Goal: Task Accomplishment & Management: Use online tool/utility

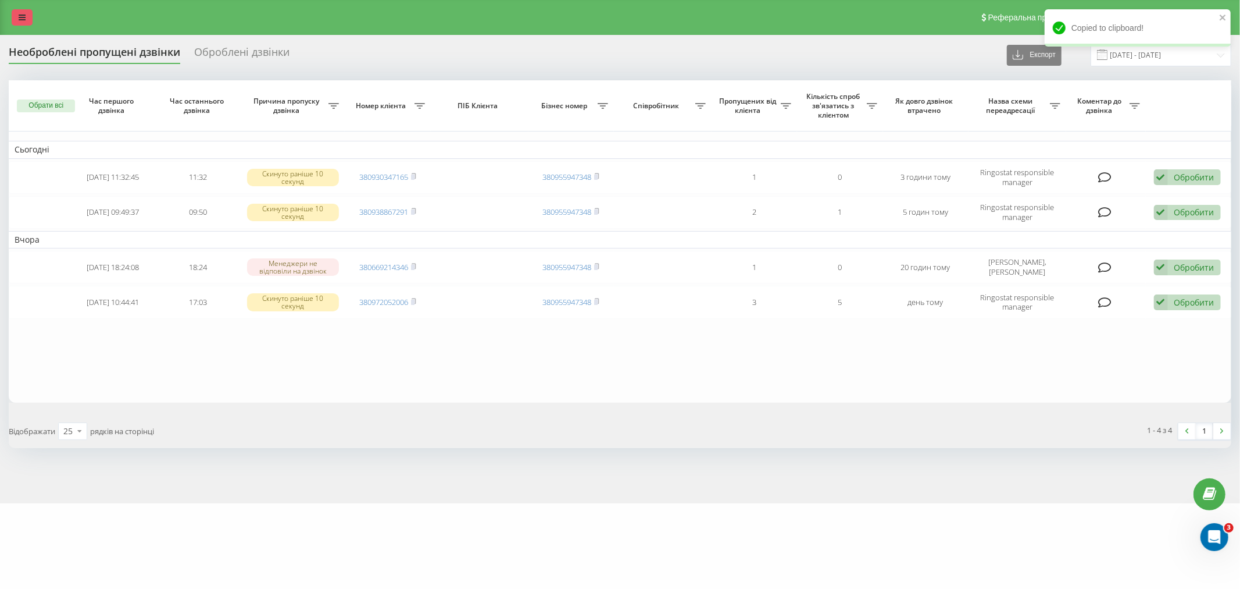
click at [28, 15] on link at bounding box center [22, 17] width 21 height 16
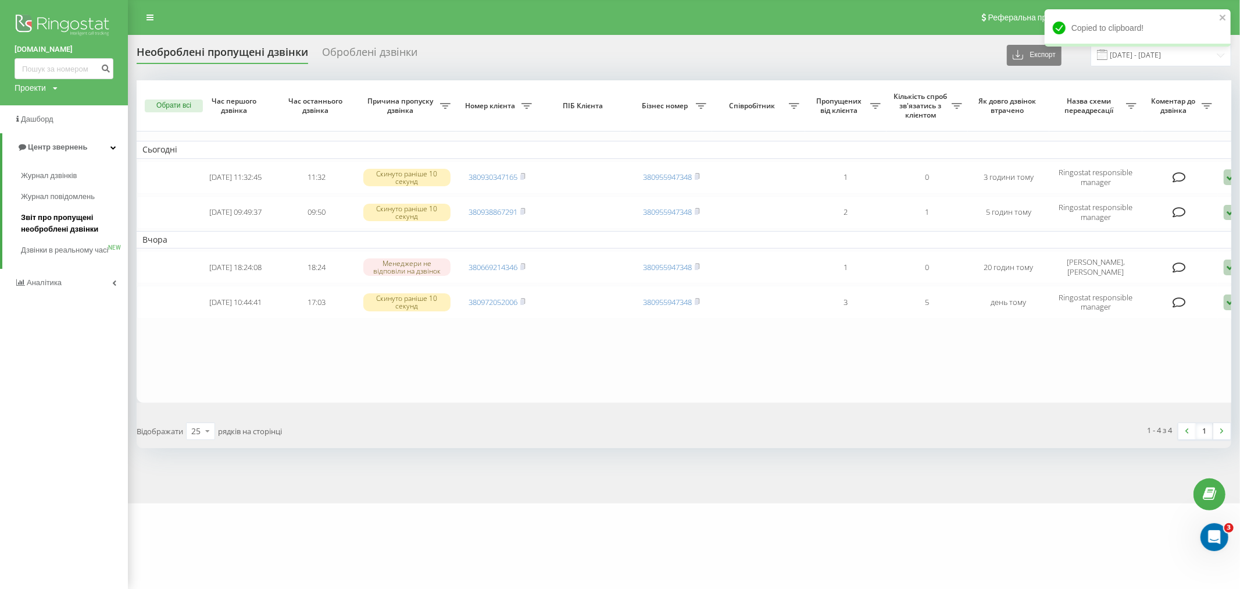
click at [70, 230] on span "Звіт про пропущені необроблені дзвінки" at bounding box center [71, 223] width 101 height 23
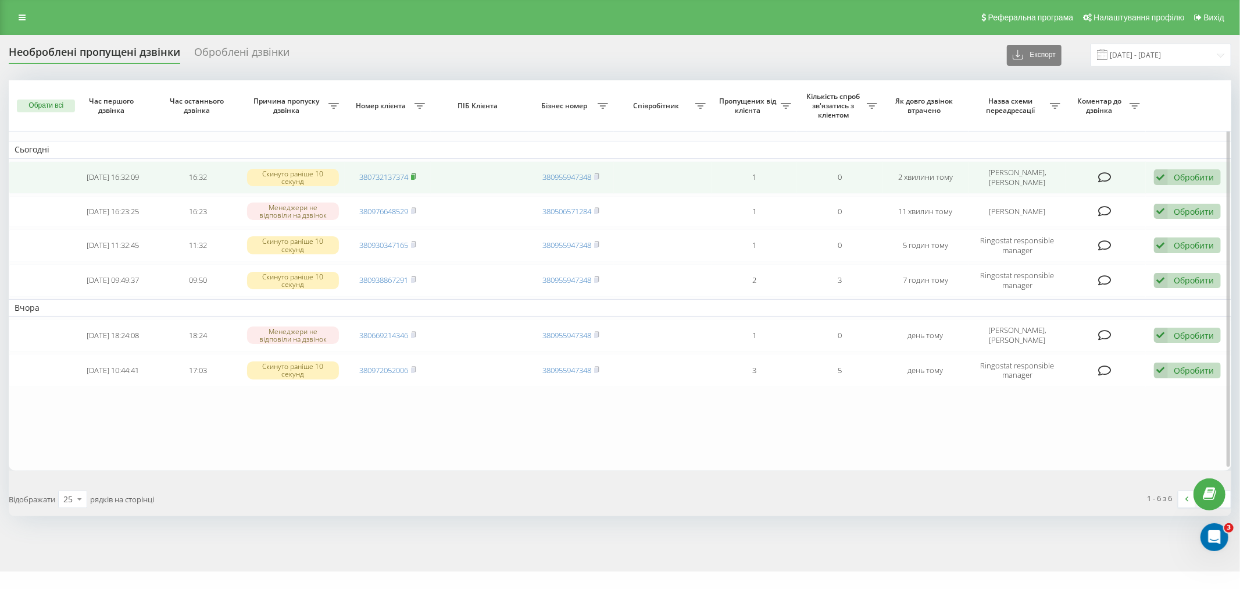
click at [414, 173] on icon at bounding box center [413, 176] width 5 height 7
click at [414, 172] on span at bounding box center [413, 177] width 5 height 10
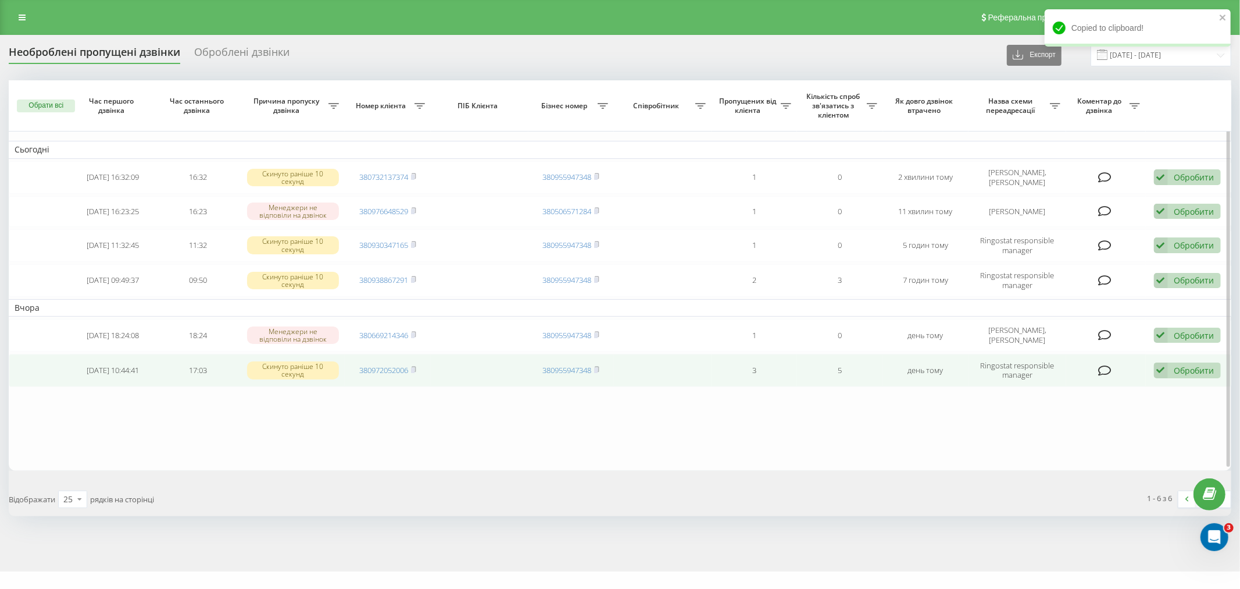
click at [1186, 365] on div "Обробити" at bounding box center [1195, 370] width 40 height 11
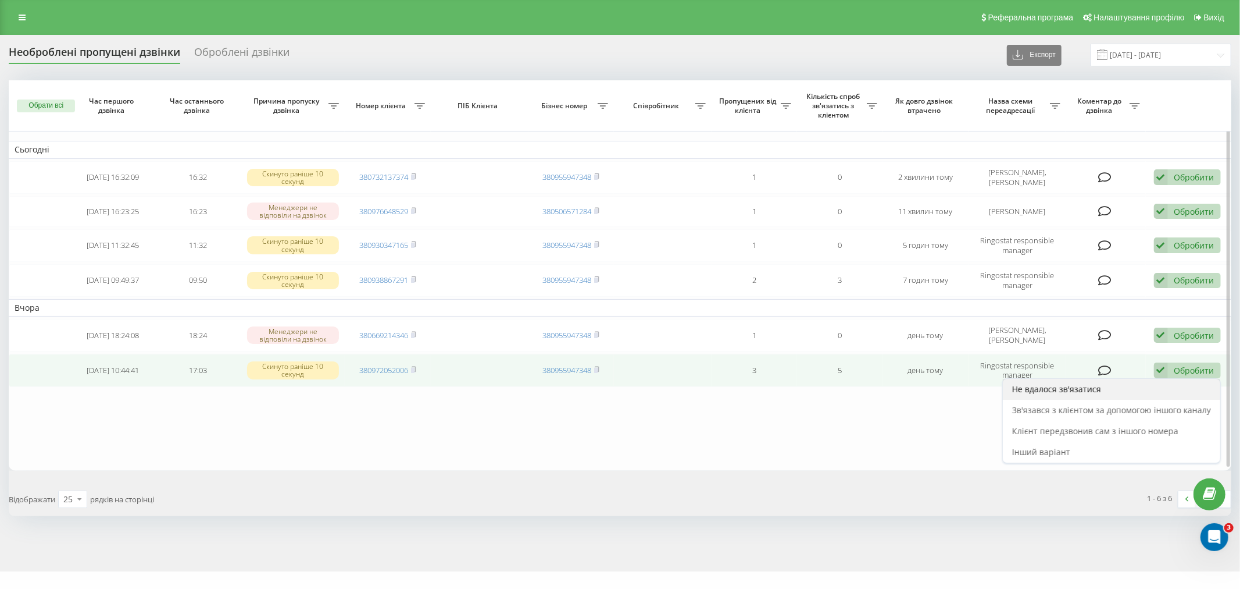
click at [1060, 387] on span "Не вдалося зв'язатися" at bounding box center [1056, 388] width 89 height 11
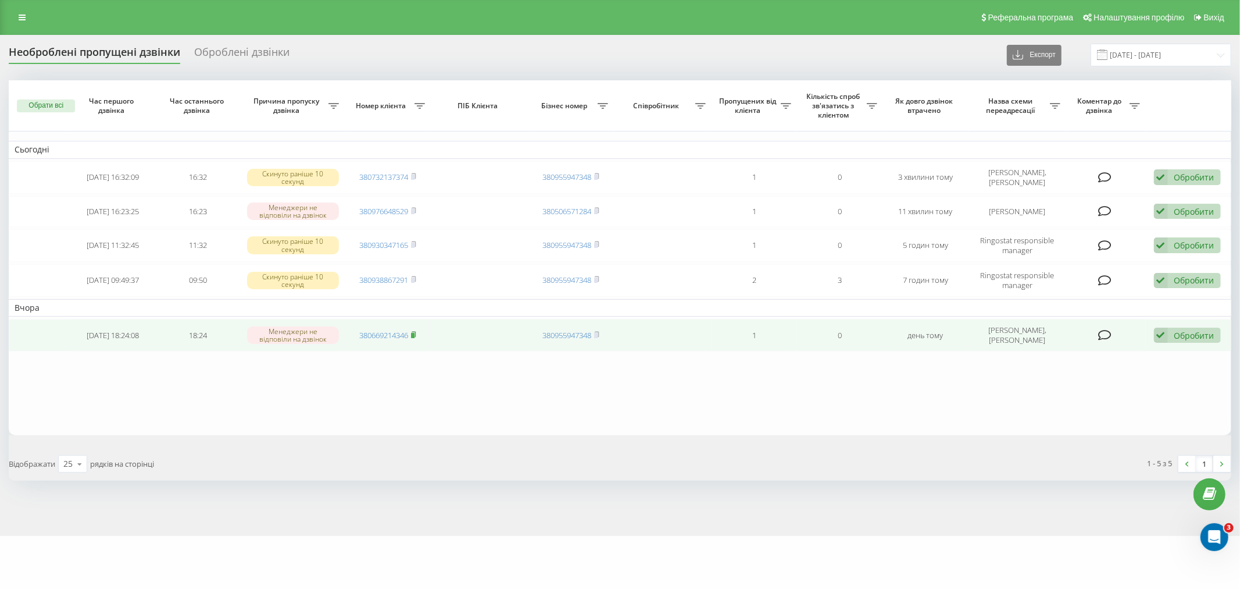
click at [414, 333] on rect at bounding box center [412, 335] width 3 height 5
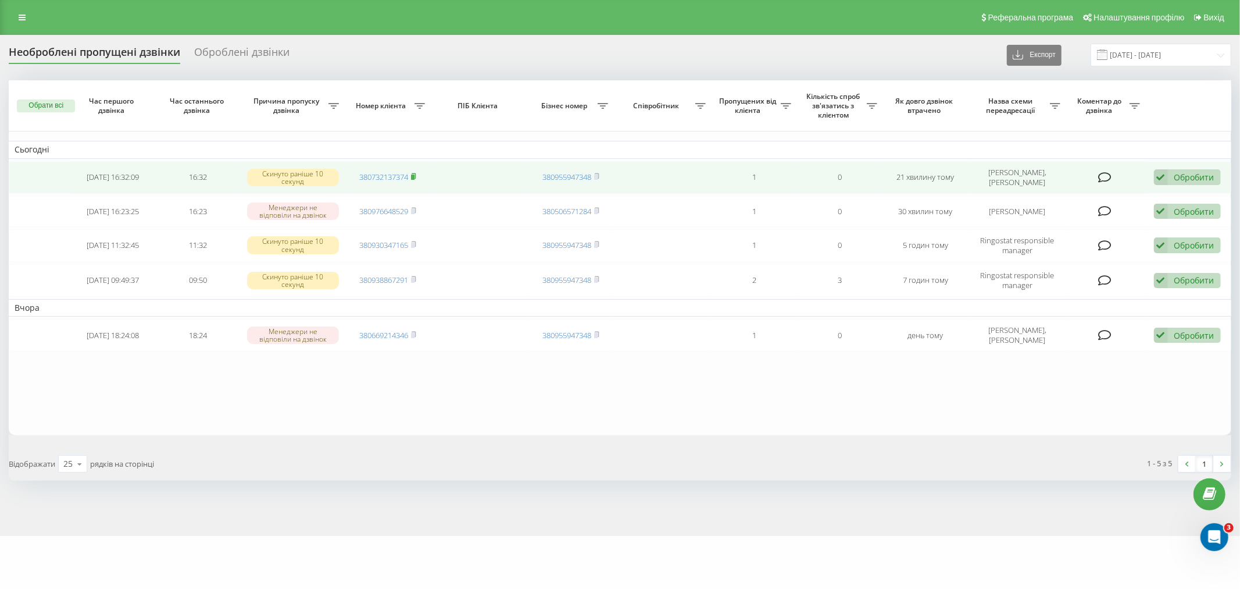
click at [415, 178] on rect at bounding box center [412, 176] width 3 height 5
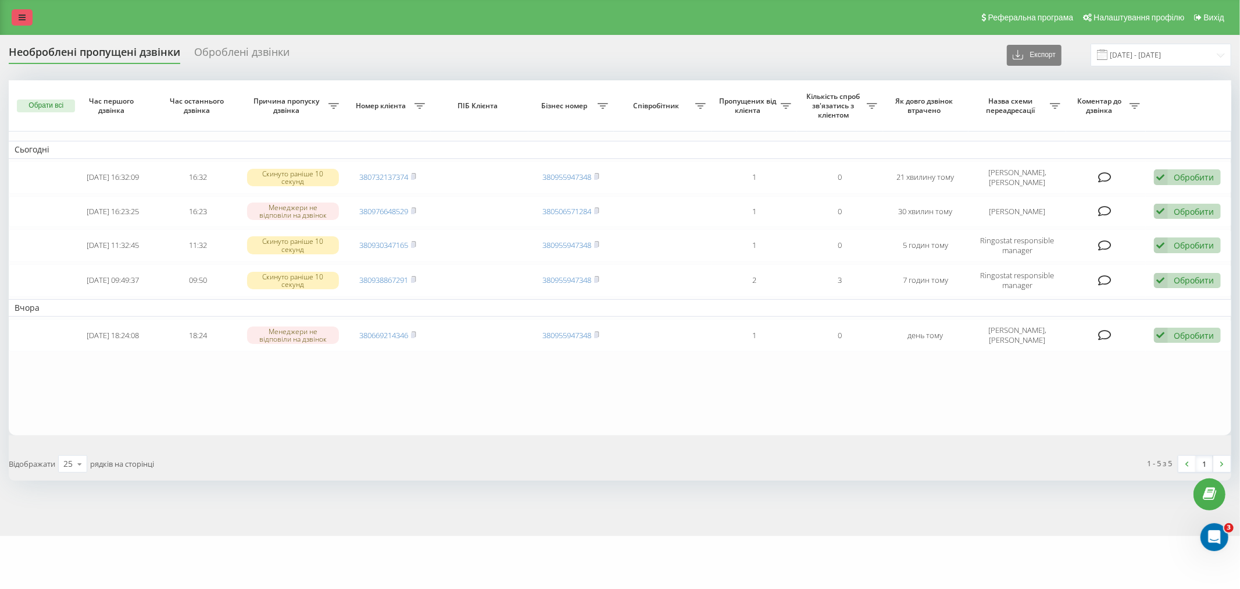
click at [24, 18] on icon at bounding box center [22, 17] width 7 height 8
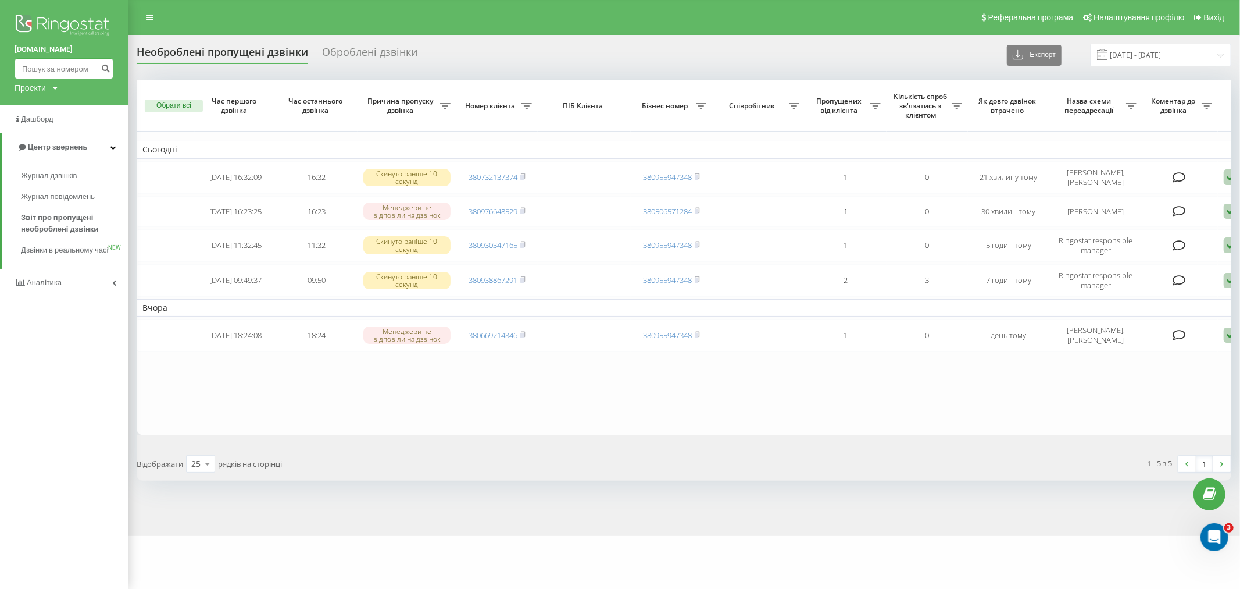
click at [77, 66] on input at bounding box center [64, 68] width 99 height 21
paste input "380673567788"
type input "380673567788"
click at [113, 66] on div "[DOMAIN_NAME] 380673567788 Проекти [DOMAIN_NAME]" at bounding box center [64, 52] width 128 height 105
click at [108, 65] on icon "submit" at bounding box center [106, 66] width 10 height 7
